Goal: Information Seeking & Learning: Learn about a topic

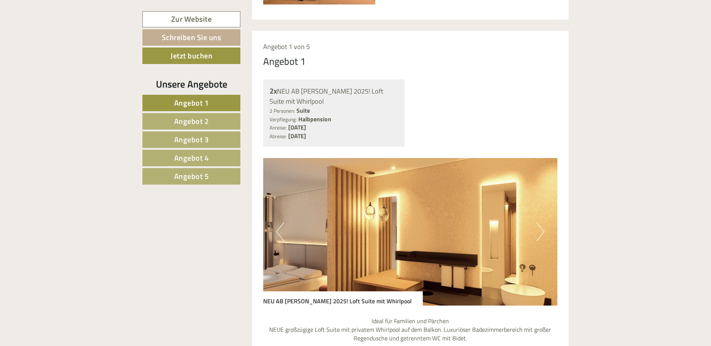
scroll to position [598, 0]
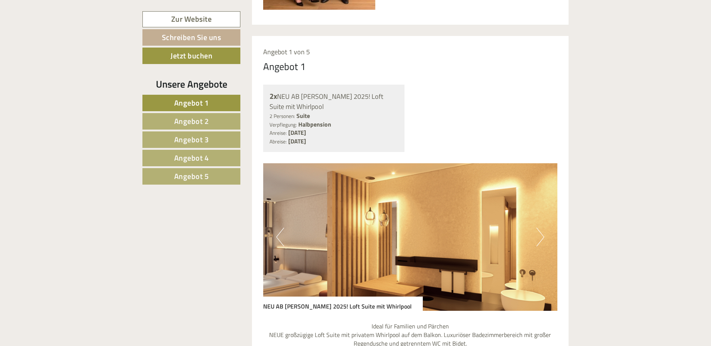
click at [188, 126] on span "Angebot 2" at bounding box center [191, 121] width 35 height 12
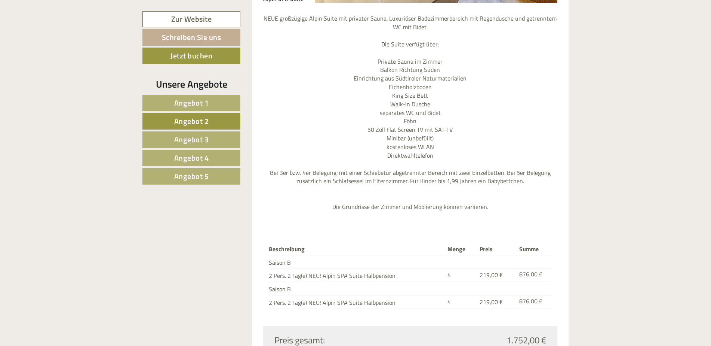
scroll to position [934, 0]
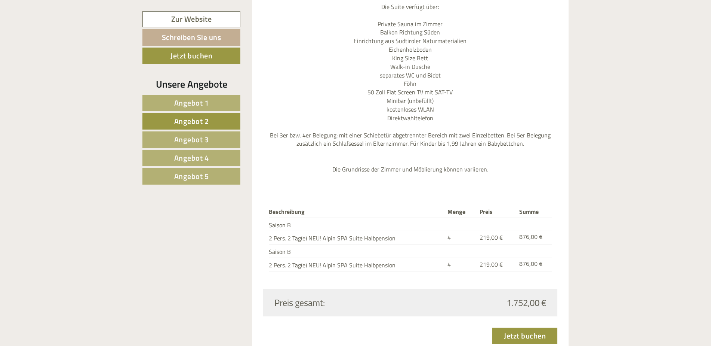
click at [199, 140] on span "Angebot 3" at bounding box center [191, 140] width 35 height 12
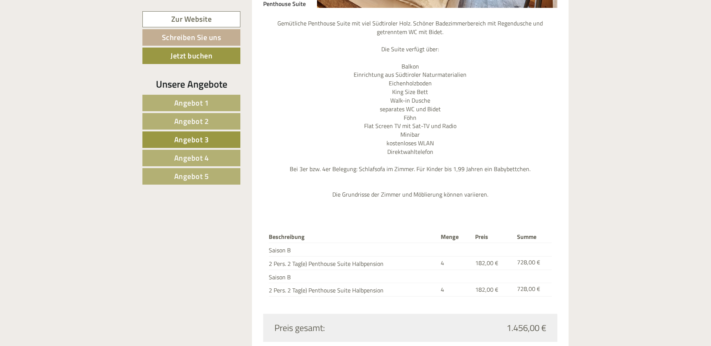
scroll to position [896, 0]
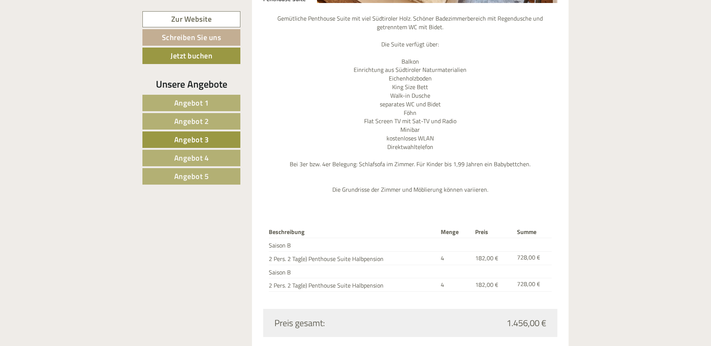
click at [197, 153] on span "Angebot 4" at bounding box center [191, 158] width 35 height 12
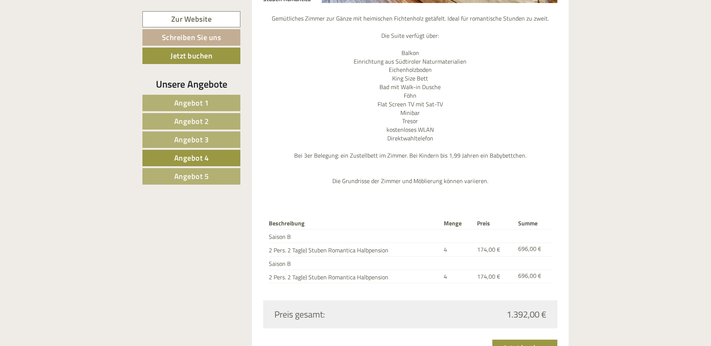
click at [199, 176] on span "Angebot 5" at bounding box center [191, 176] width 35 height 12
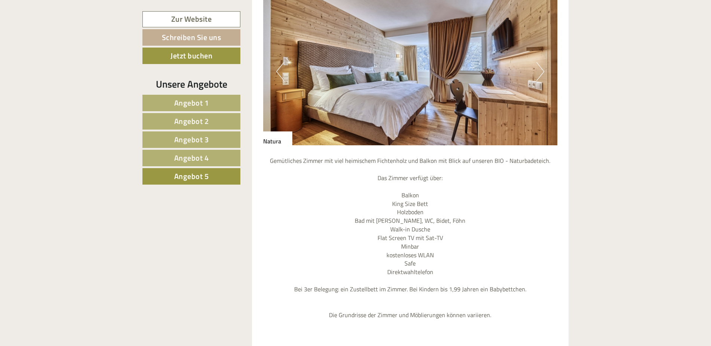
scroll to position [747, 0]
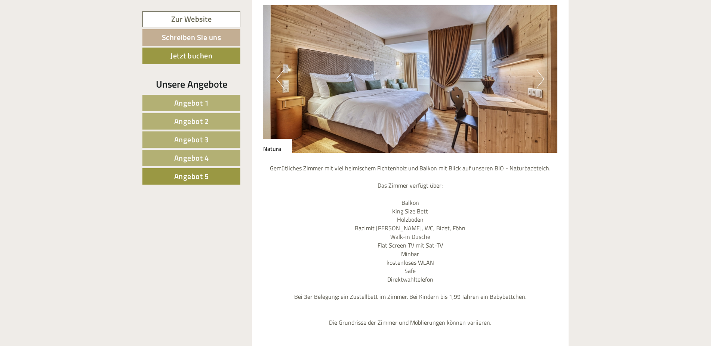
click at [540, 81] on button "Next" at bounding box center [541, 79] width 8 height 19
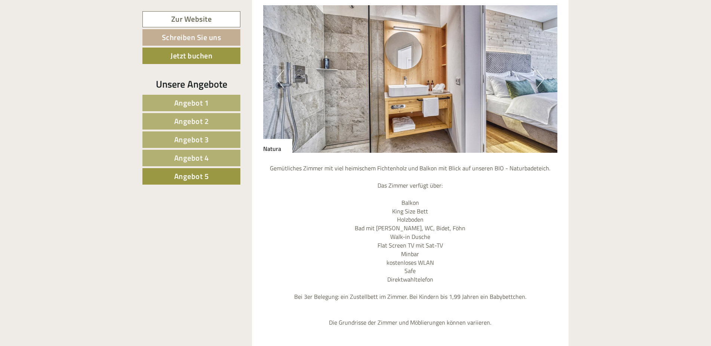
click at [540, 81] on button "Next" at bounding box center [541, 79] width 8 height 19
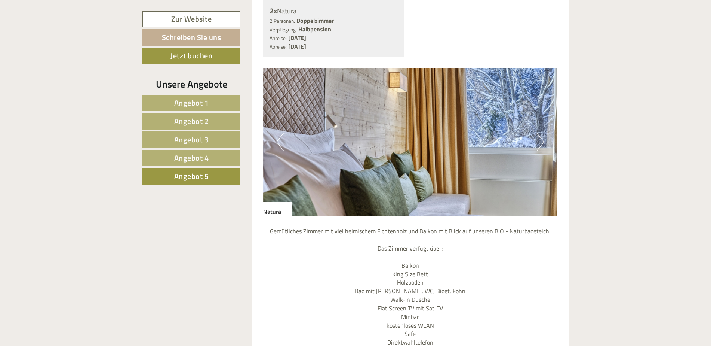
scroll to position [672, 0]
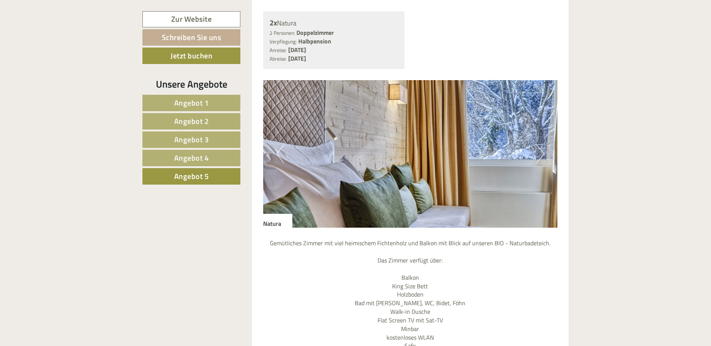
click at [490, 130] on img at bounding box center [410, 153] width 295 height 147
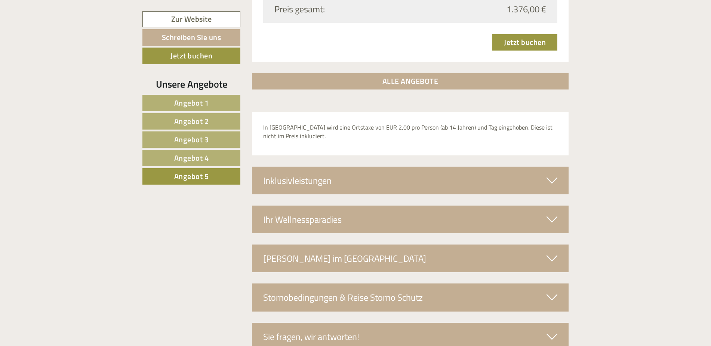
scroll to position [1195, 0]
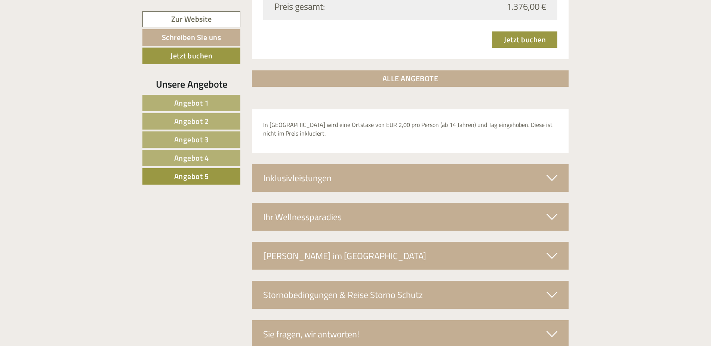
click at [545, 174] on div "Inklusivleistungen" at bounding box center [410, 178] width 317 height 28
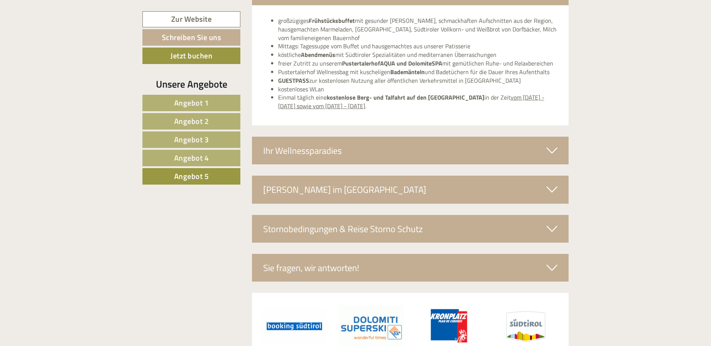
scroll to position [1382, 0]
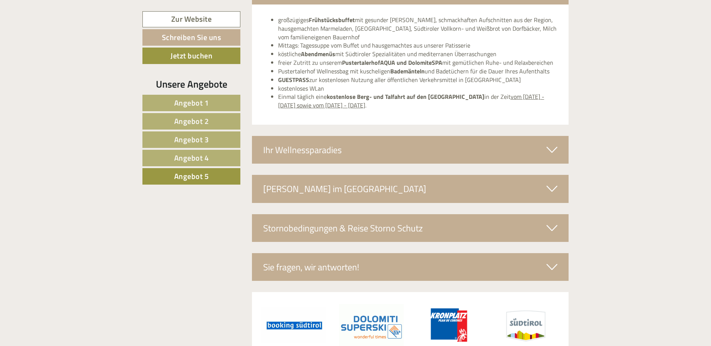
click at [549, 229] on icon at bounding box center [552, 227] width 11 height 13
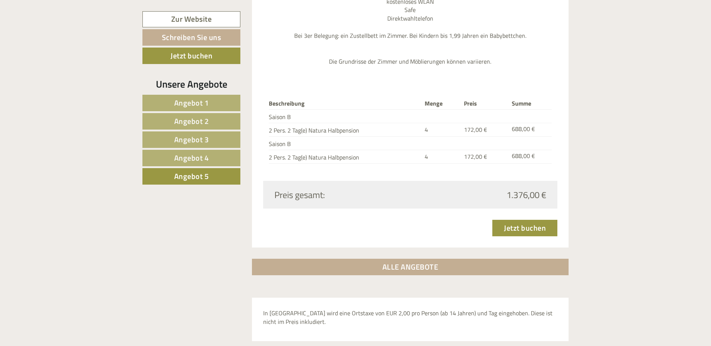
scroll to position [959, 0]
